Goal: Check status: Check status

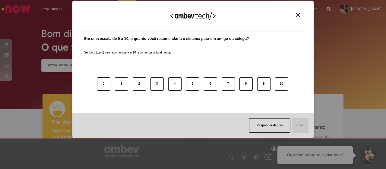
click at [298, 12] on div "Agradecemos seu feedback!" at bounding box center [193, 20] width 227 height 24
click at [297, 15] on img "Close" at bounding box center [297, 15] width 5 height 5
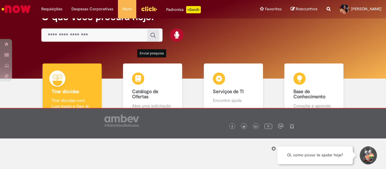
scroll to position [39, 0]
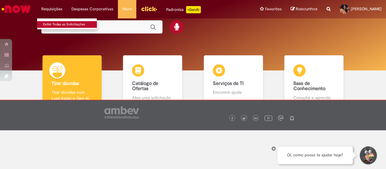
click at [55, 25] on link "Exibir Todas as Solicitações" at bounding box center [70, 24] width 66 height 7
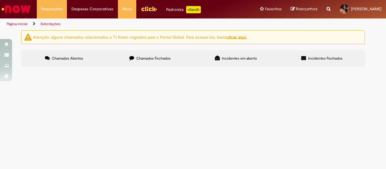
click at [131, 61] on label "Chamados Fechados" at bounding box center [150, 58] width 86 height 16
click at [233, 61] on label "Incidentes em aberto" at bounding box center [236, 58] width 86 height 16
click at [313, 52] on label "Incidentes Fechados" at bounding box center [322, 58] width 86 height 16
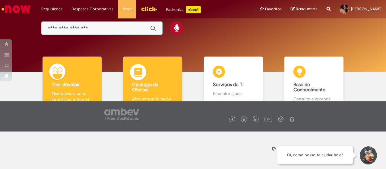
scroll to position [39, 0]
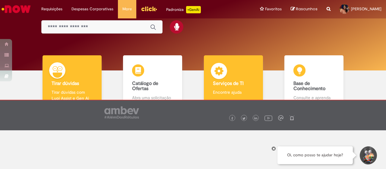
click at [225, 76] on body "Pular para o conteúdo da página Requisições Exibir Todas as Solicitações Requis…" at bounding box center [193, 84] width 386 height 169
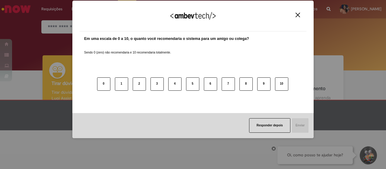
click at [298, 15] on img "Close" at bounding box center [297, 15] width 5 height 5
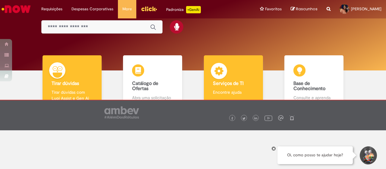
click at [224, 80] on img at bounding box center [219, 72] width 18 height 18
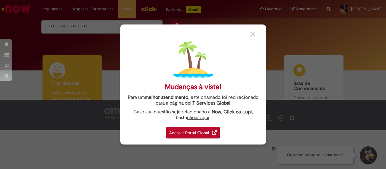
click at [202, 134] on div "Acessar Portal Global" at bounding box center [193, 132] width 54 height 11
